Goal: Task Accomplishment & Management: Manage account settings

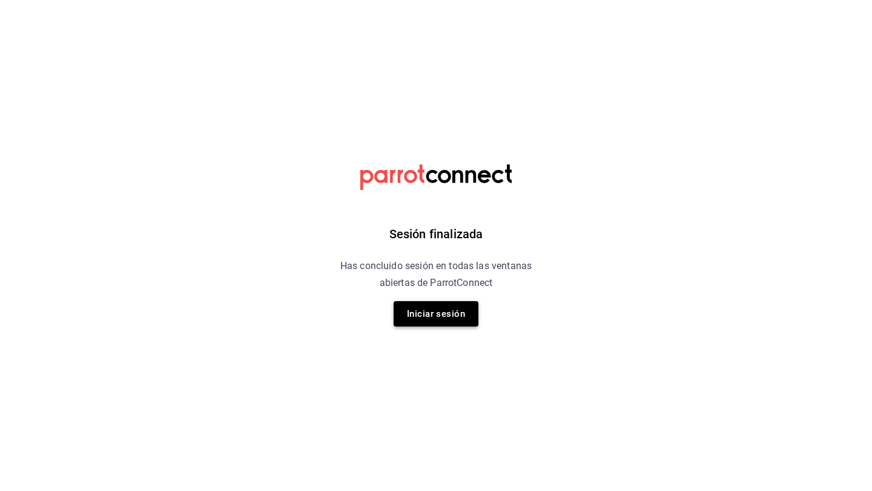
click at [467, 319] on button "Iniciar sesión" at bounding box center [435, 313] width 85 height 25
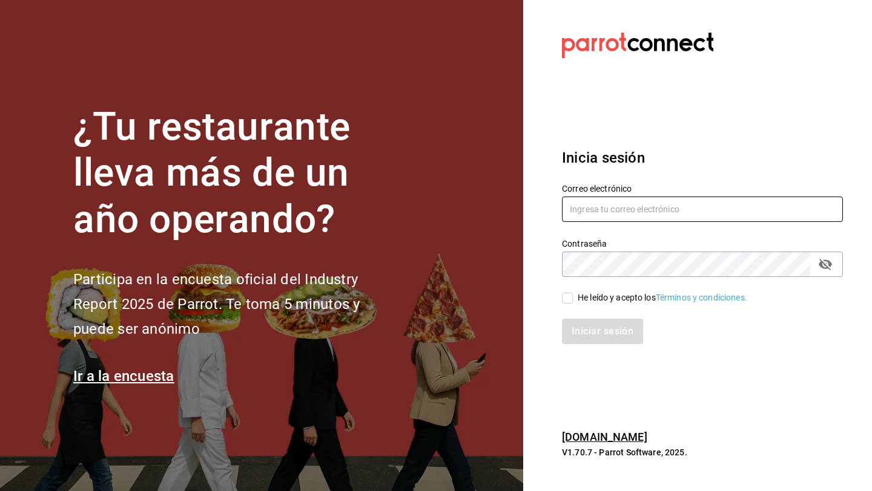
click at [642, 202] on input "text" at bounding box center [702, 209] width 281 height 25
type input "daniel_sanchezv_15@hotmail.com"
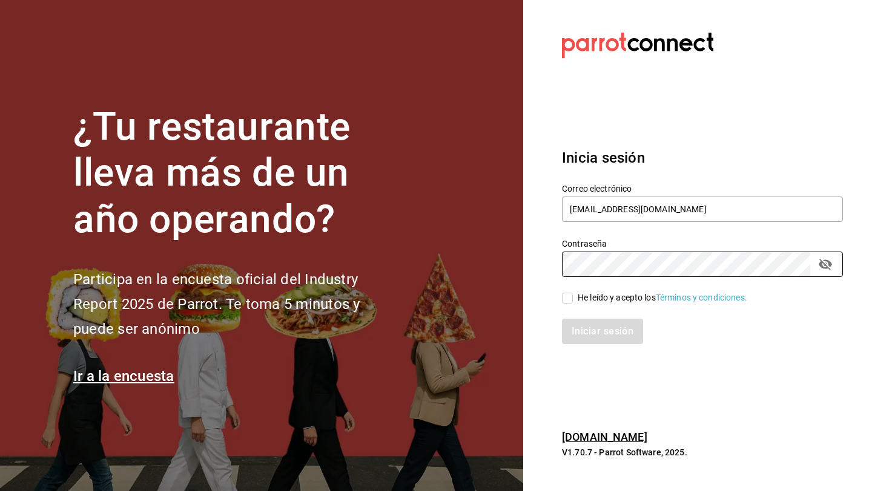
click at [565, 298] on input "He leído y acepto los Términos y condiciones." at bounding box center [567, 298] width 11 height 11
checkbox input "true"
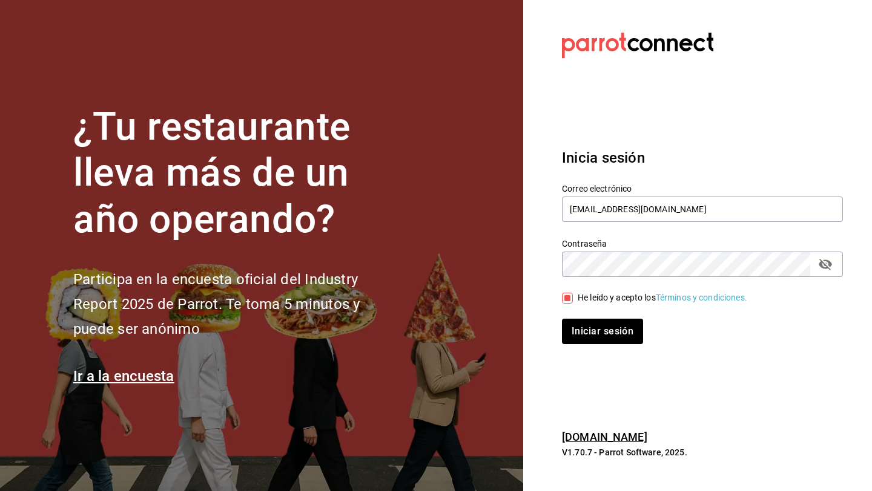
click at [562, 319] on button "Iniciar sesión" at bounding box center [602, 331] width 81 height 25
